Goal: Task Accomplishment & Management: Manage account settings

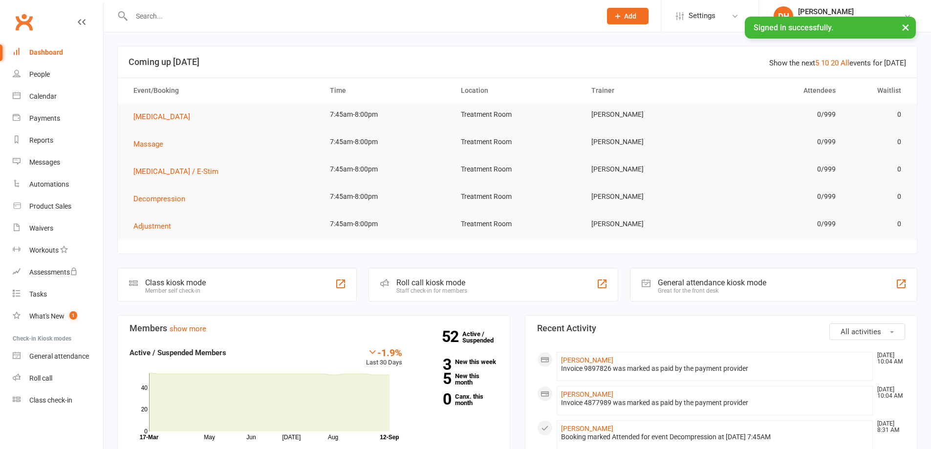
click at [228, 17] on input "text" at bounding box center [362, 16] width 466 height 14
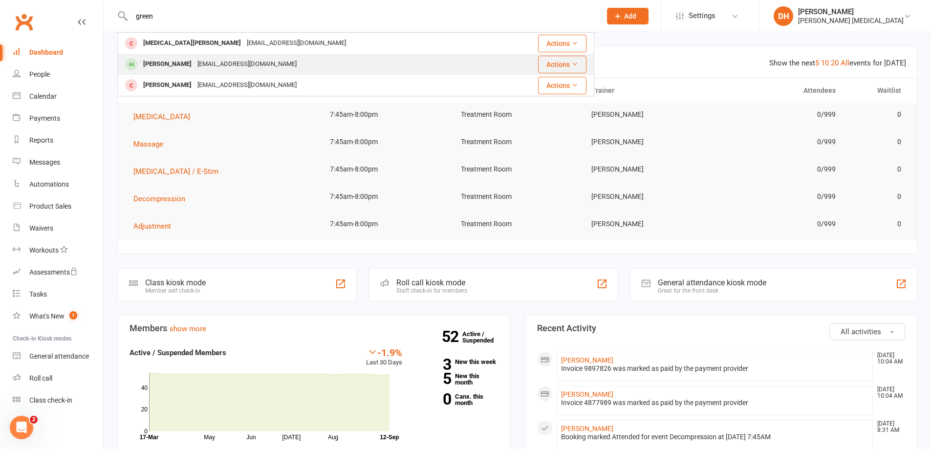
type input "green"
click at [245, 63] on div "[EMAIL_ADDRESS][DOMAIN_NAME]" at bounding box center [247, 64] width 105 height 14
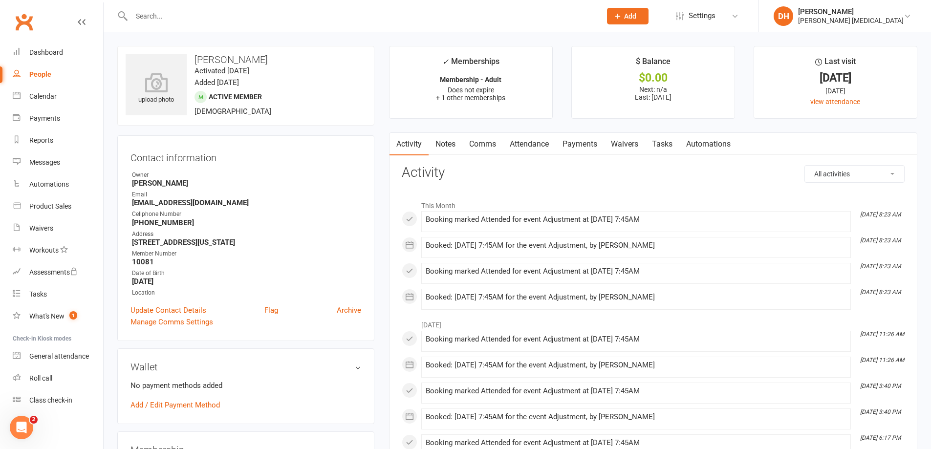
click at [532, 149] on link "Attendance" at bounding box center [529, 144] width 53 height 22
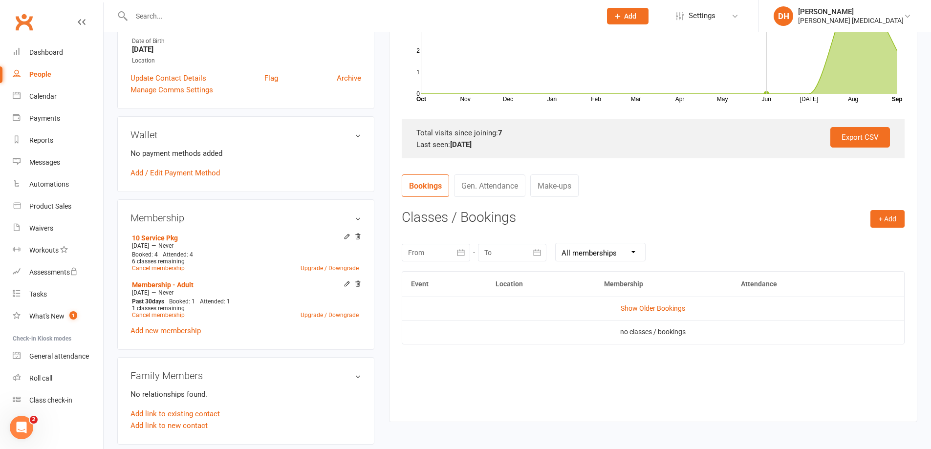
scroll to position [244, 0]
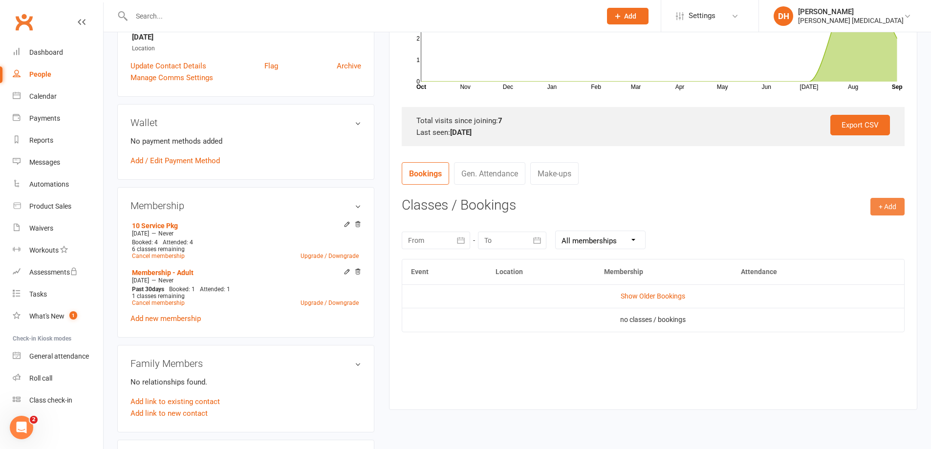
click at [884, 206] on button "+ Add" at bounding box center [888, 207] width 34 height 18
click at [877, 224] on link "Book Event" at bounding box center [856, 229] width 97 height 20
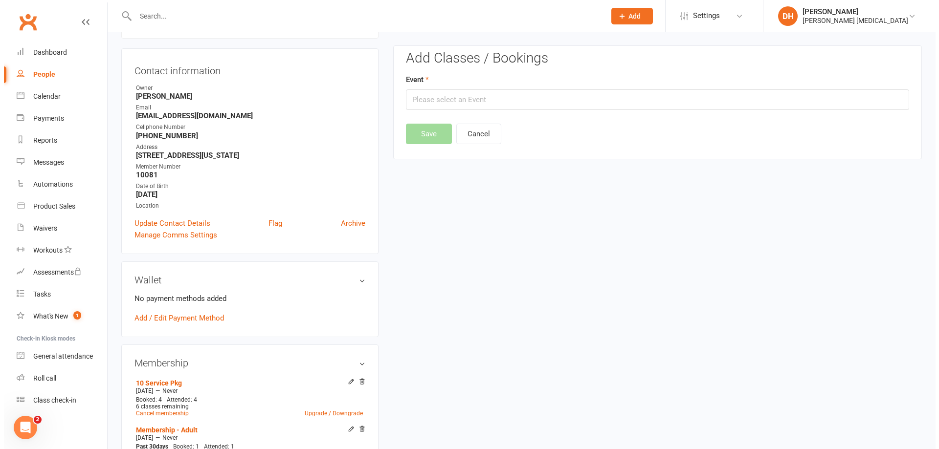
scroll to position [84, 0]
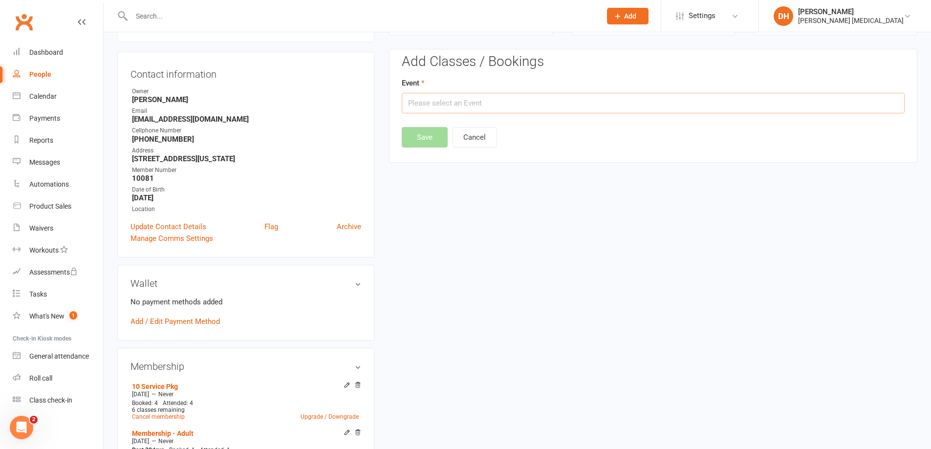
click at [411, 99] on input "text" at bounding box center [653, 103] width 503 height 21
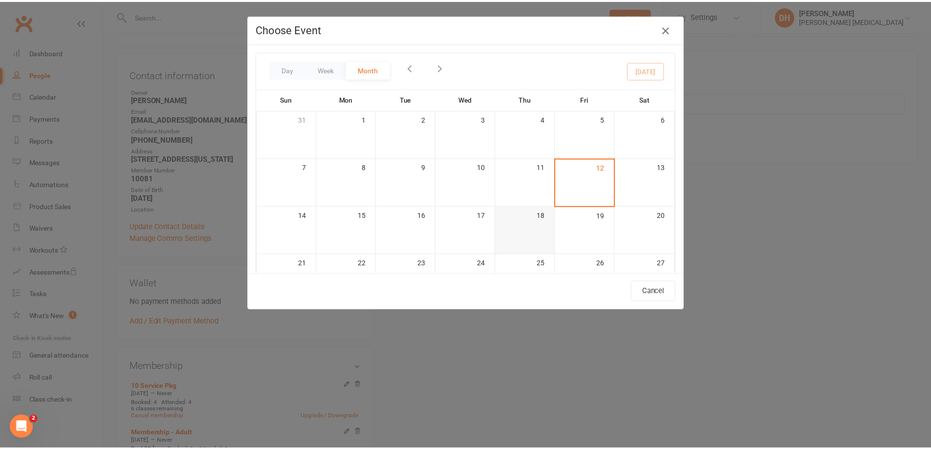
scroll to position [196, 0]
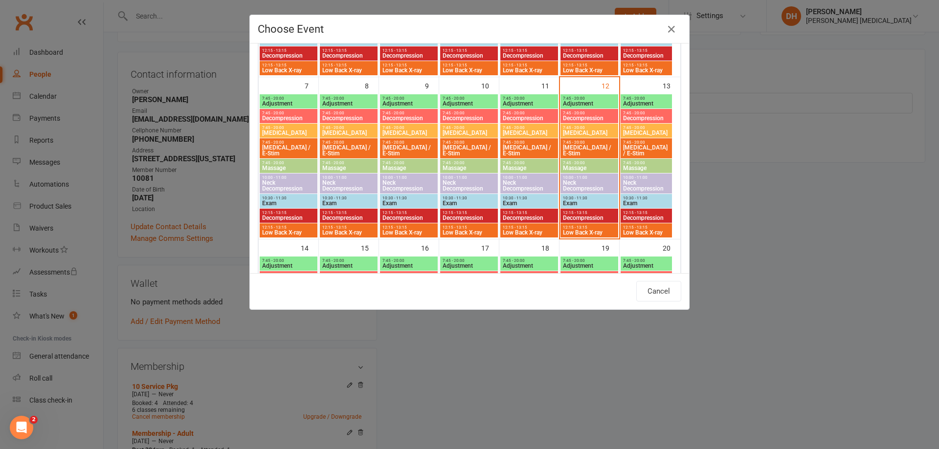
click at [576, 104] on span "Adjustment" at bounding box center [589, 104] width 54 height 6
type input "Adjustment - [DATE] 7:45:00 AM"
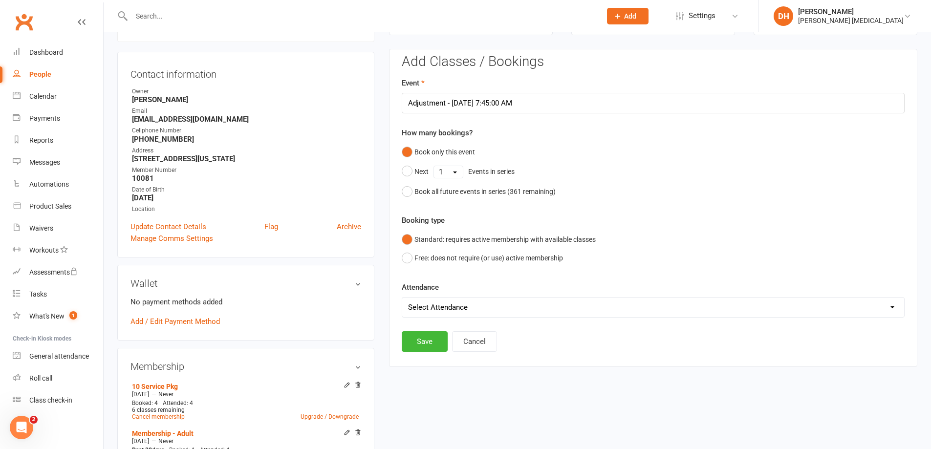
drag, startPoint x: 470, startPoint y: 308, endPoint x: 468, endPoint y: 316, distance: 8.5
click at [470, 308] on select "Select Attendance Attended Absent" at bounding box center [653, 308] width 502 height 20
select select "0"
click at [402, 298] on select "Select Attendance Attended Absent" at bounding box center [653, 308] width 502 height 20
click at [431, 349] on button "Save" at bounding box center [425, 342] width 46 height 21
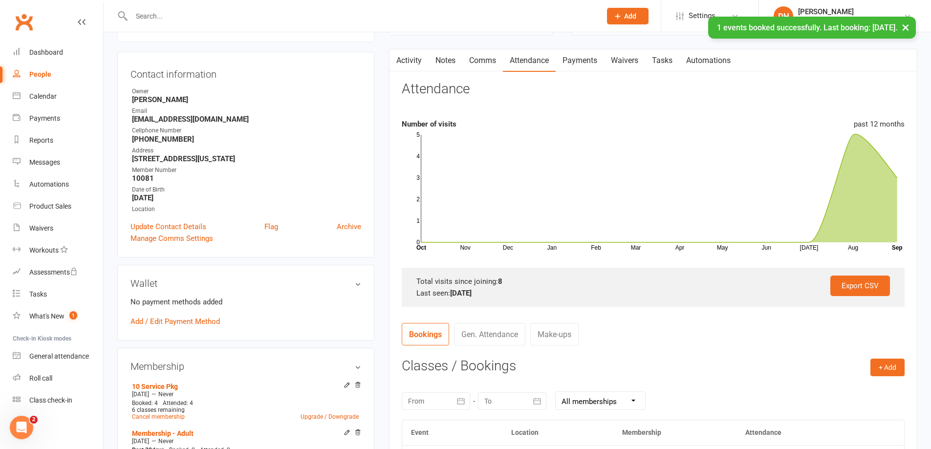
click at [414, 56] on link "Activity" at bounding box center [409, 60] width 39 height 22
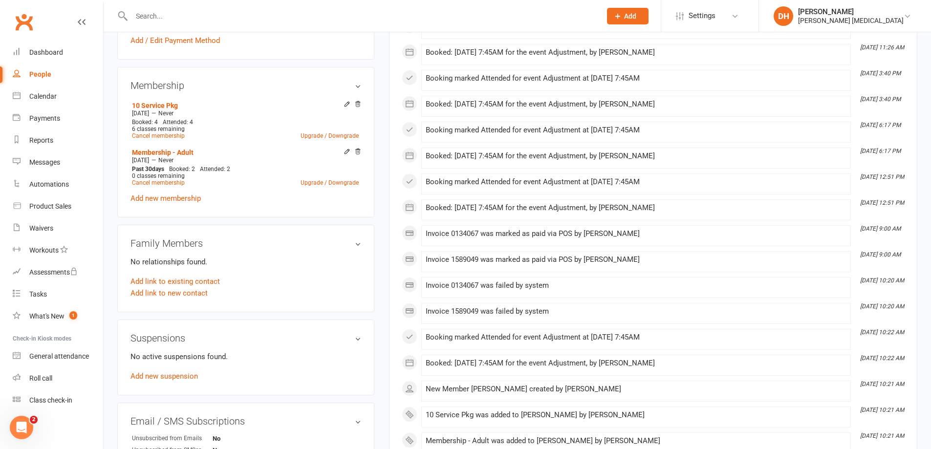
scroll to position [391, 0]
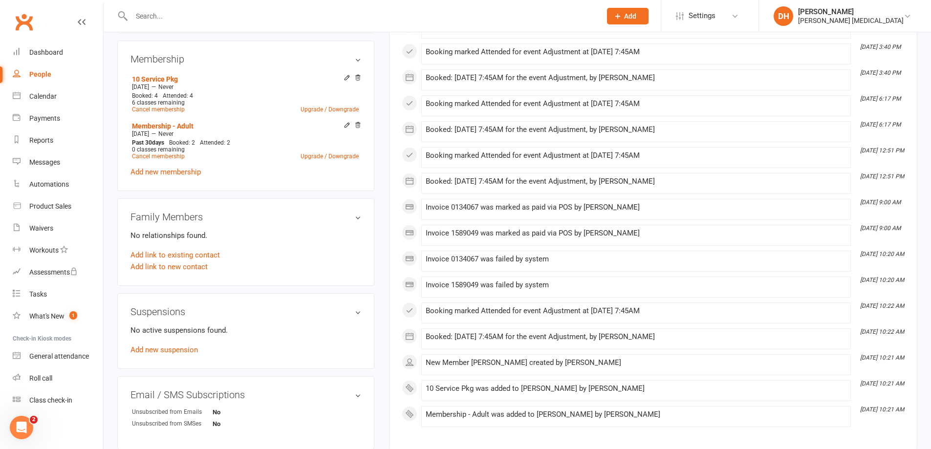
click at [213, 16] on input "text" at bounding box center [362, 16] width 466 height 14
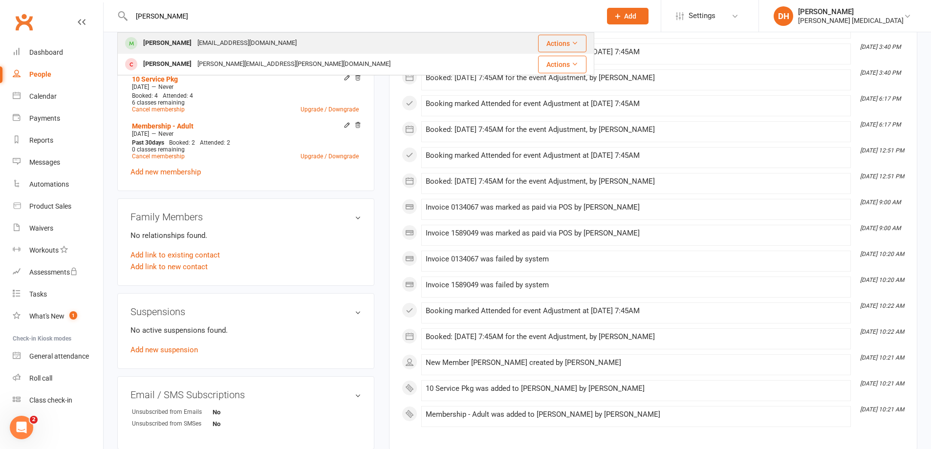
type input "[PERSON_NAME]"
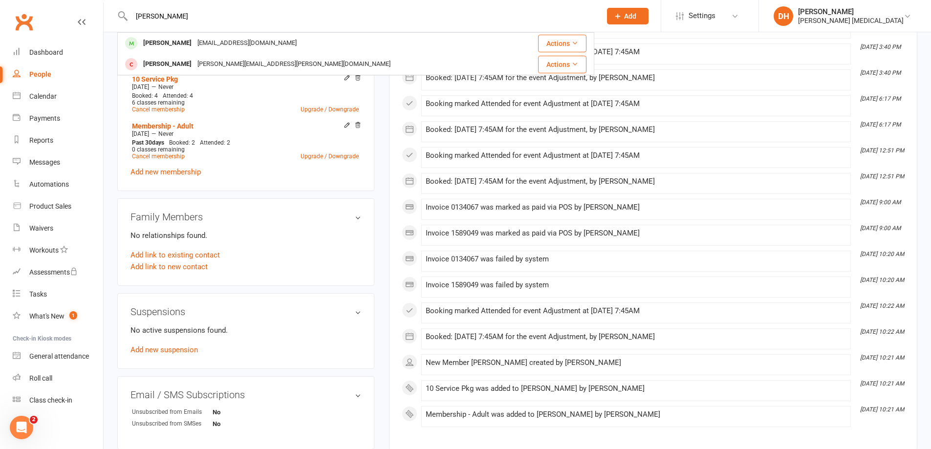
click at [236, 44] on div "[EMAIL_ADDRESS][DOMAIN_NAME]" at bounding box center [247, 43] width 105 height 14
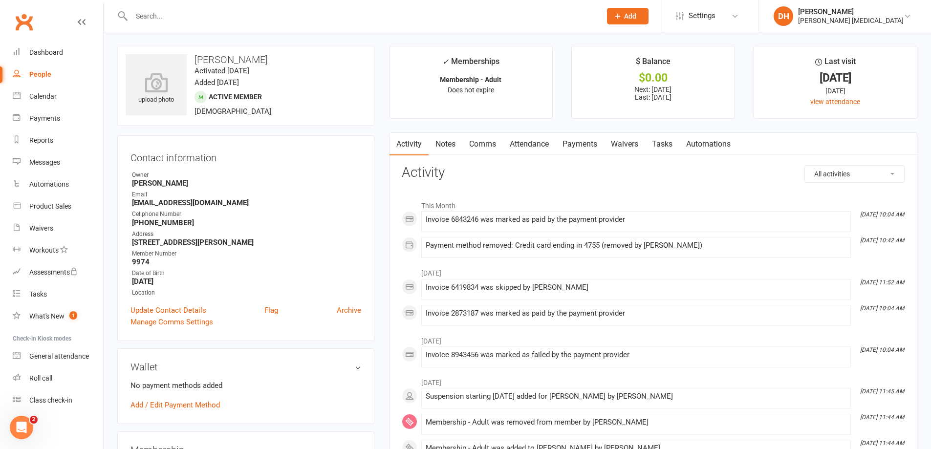
click at [576, 152] on link "Payments" at bounding box center [580, 144] width 48 height 22
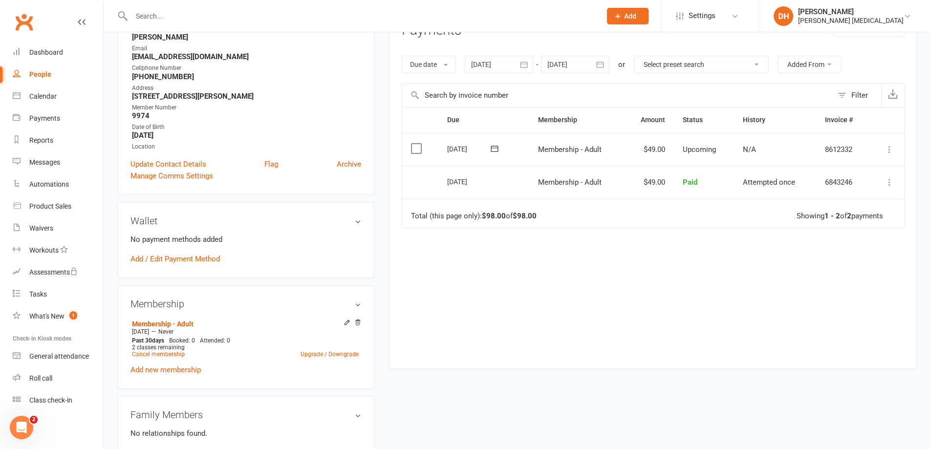
scroll to position [147, 0]
click at [514, 64] on div at bounding box center [499, 64] width 68 height 18
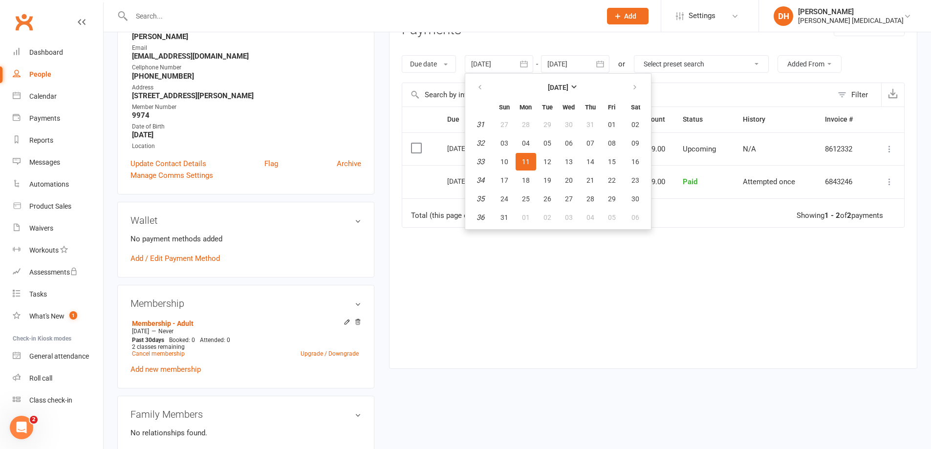
click at [471, 89] on th at bounding box center [480, 88] width 25 height 22
click at [481, 85] on icon "button" at bounding box center [480, 88] width 7 height 8
click at [585, 119] on button "01" at bounding box center [590, 125] width 21 height 18
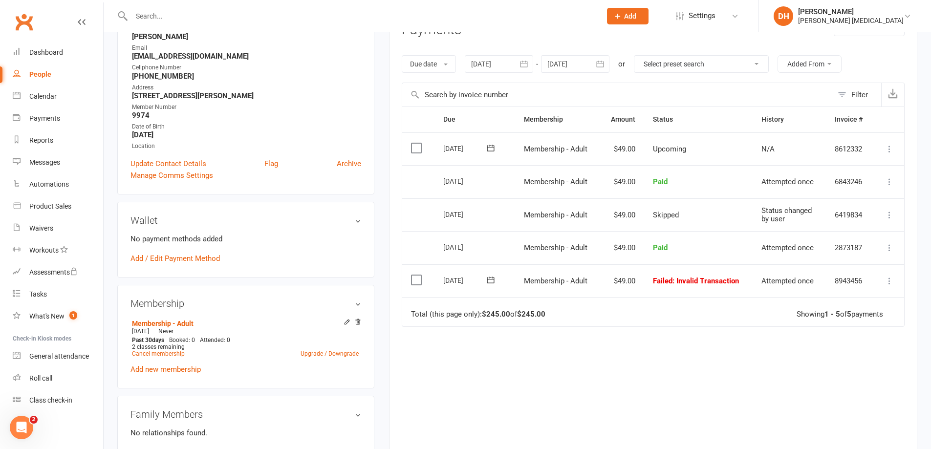
click at [518, 65] on button "button" at bounding box center [525, 64] width 18 height 18
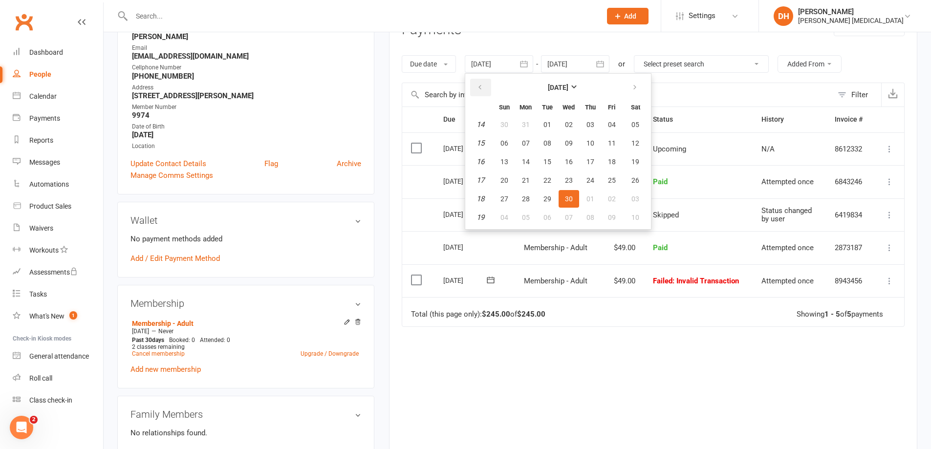
click at [488, 89] on button "button" at bounding box center [480, 88] width 21 height 18
click at [596, 122] on button "05" at bounding box center [590, 125] width 21 height 18
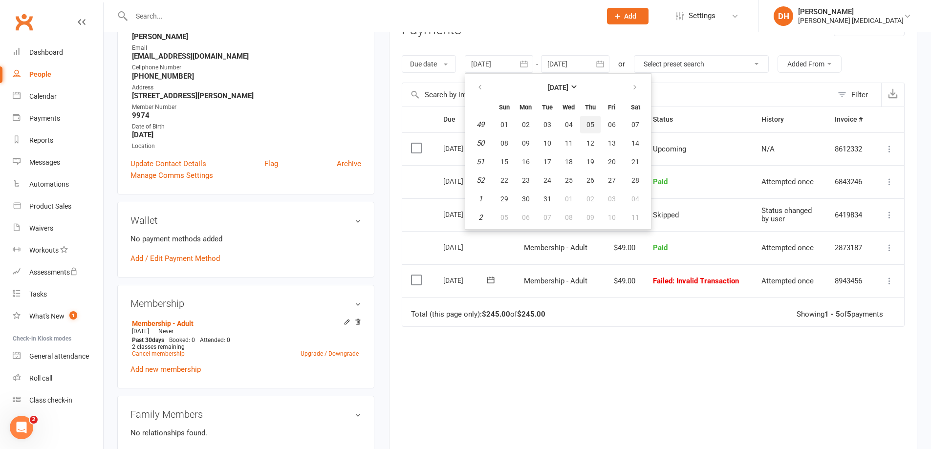
type input "[DATE]"
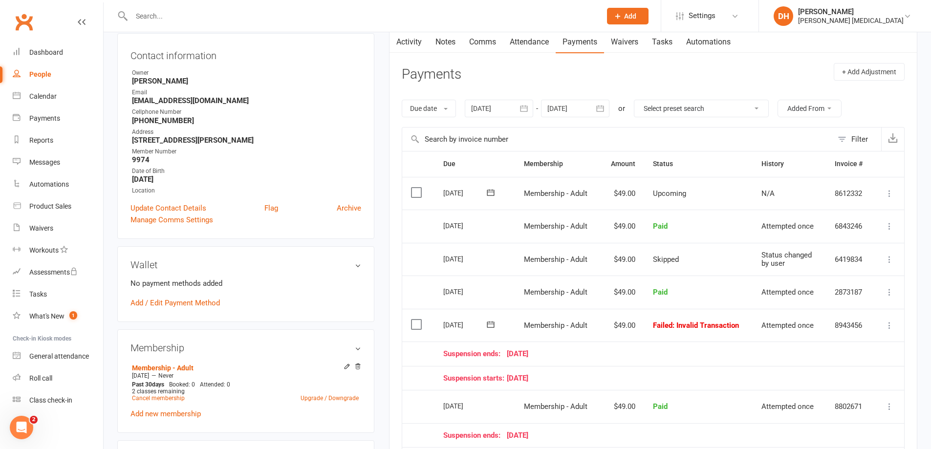
scroll to position [98, 0]
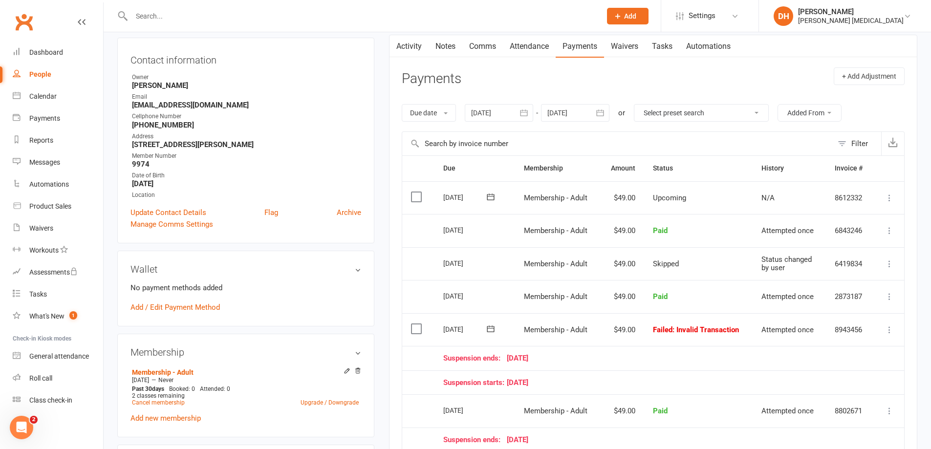
click at [696, 235] on td "Paid" at bounding box center [698, 230] width 109 height 33
